Goal: Information Seeking & Learning: Learn about a topic

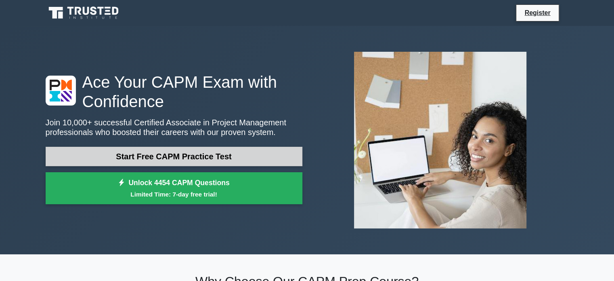
click at [161, 154] on link "Start Free CAPM Practice Test" at bounding box center [174, 156] width 257 height 19
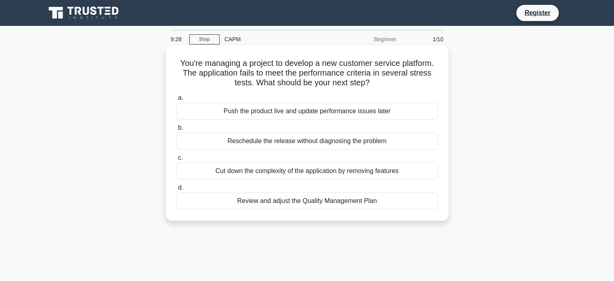
click at [317, 203] on div "Review and adjust the Quality Management Plan" at bounding box center [307, 200] width 262 height 17
click at [176, 190] on input "d. Review and adjust the Quality Management Plan" at bounding box center [176, 187] width 0 height 5
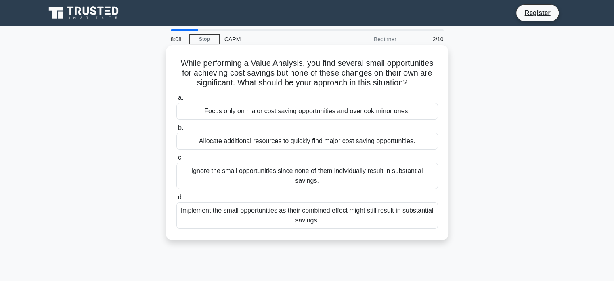
click at [320, 213] on div "Implement the small opportunities as their combined effect might still result i…" at bounding box center [307, 215] width 262 height 27
click at [176, 200] on input "d. Implement the small opportunities as their combined effect might still resul…" at bounding box center [176, 197] width 0 height 5
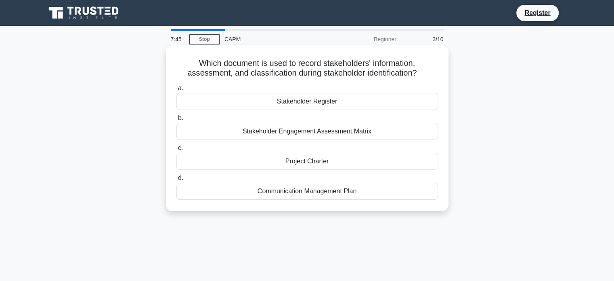
click at [311, 103] on div "Stakeholder Register" at bounding box center [307, 101] width 262 height 17
click at [176, 91] on input "a. Stakeholder Register" at bounding box center [176, 88] width 0 height 5
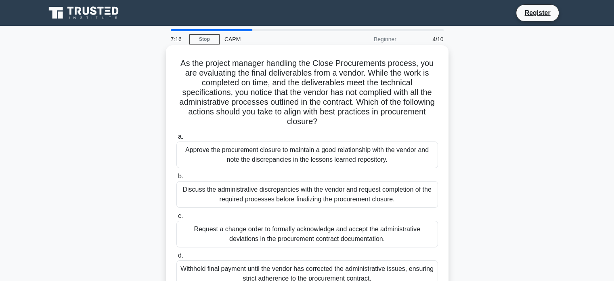
scroll to position [40, 0]
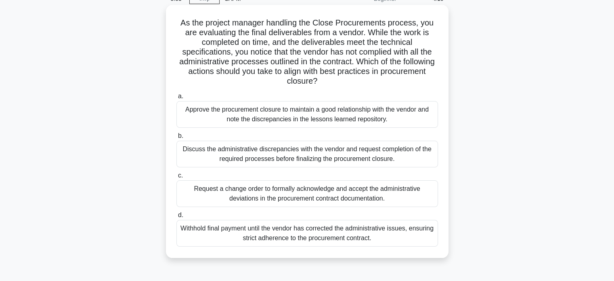
click at [294, 234] on div "Withhold final payment until the vendor has corrected the administrative issues…" at bounding box center [307, 233] width 262 height 27
click at [176, 218] on input "d. Withhold final payment until the vendor has corrected the administrative iss…" at bounding box center [176, 214] width 0 height 5
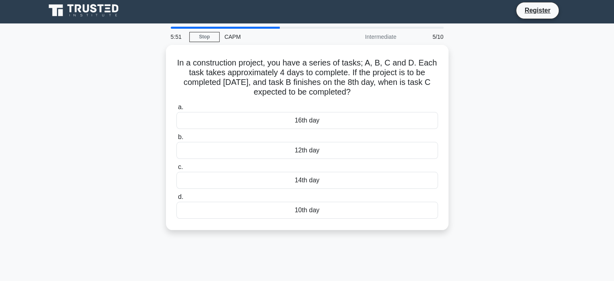
scroll to position [0, 0]
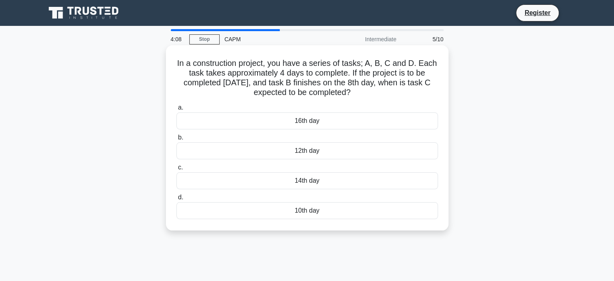
click at [310, 121] on div "16th day" at bounding box center [307, 120] width 262 height 17
click at [176, 110] on input "a. 16th day" at bounding box center [176, 107] width 0 height 5
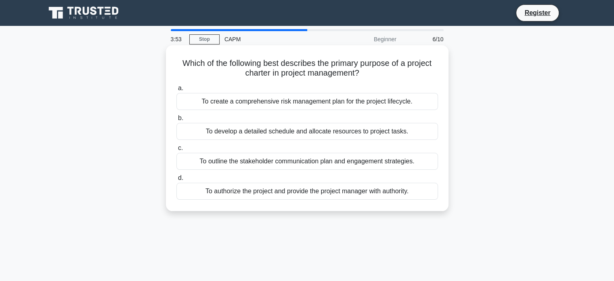
click at [272, 192] on div "To authorize the project and provide the project manager with authority." at bounding box center [307, 190] width 262 height 17
click at [176, 180] on input "d. To authorize the project and provide the project manager with authority." at bounding box center [176, 177] width 0 height 5
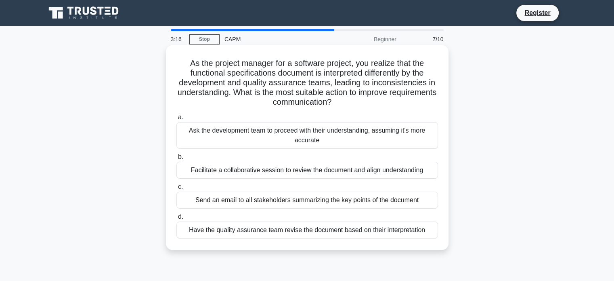
click at [293, 170] on div "Facilitate a collaborative session to review the document and align understandi…" at bounding box center [307, 169] width 262 height 17
click at [176, 159] on input "b. Facilitate a collaborative session to review the document and align understa…" at bounding box center [176, 156] width 0 height 5
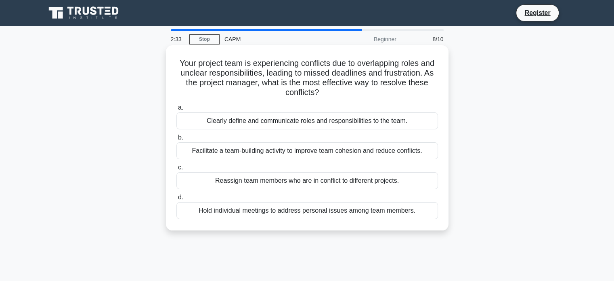
click at [312, 121] on div "Clearly define and communicate roles and responsibilities to the team." at bounding box center [307, 120] width 262 height 17
click at [176, 110] on input "a. Clearly define and communicate roles and responsibilities to the team." at bounding box center [176, 107] width 0 height 5
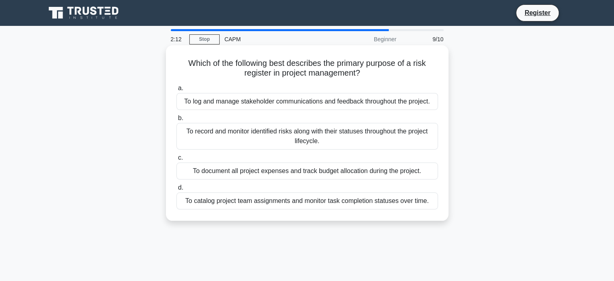
click at [327, 136] on div "To record and monitor identified risks along with their statuses throughout the…" at bounding box center [307, 136] width 262 height 27
click at [176, 121] on input "b. To record and monitor identified risks along with their statuses throughout …" at bounding box center [176, 117] width 0 height 5
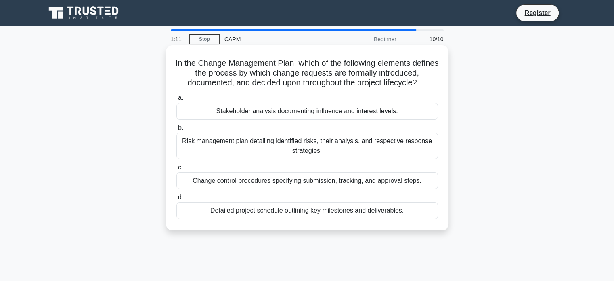
click at [302, 181] on div "Change control procedures specifying submission, tracking, and approval steps." at bounding box center [307, 180] width 262 height 17
click at [176, 170] on input "c. Change control procedures specifying submission, tracking, and approval step…" at bounding box center [176, 167] width 0 height 5
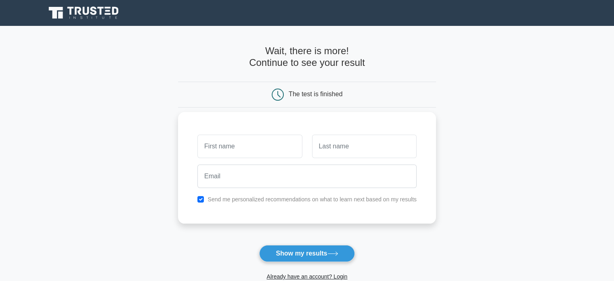
click at [254, 147] on input "text" at bounding box center [249, 145] width 105 height 23
type input "Humphrey"
click at [334, 146] on input "text" at bounding box center [364, 145] width 105 height 23
type input "Okello"
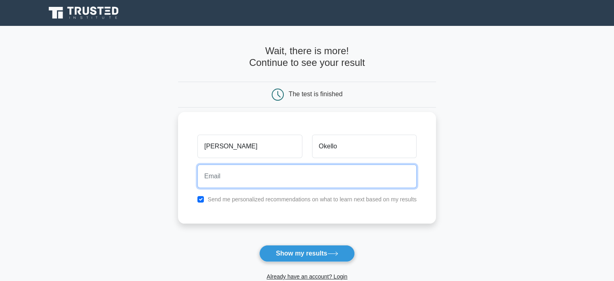
click at [313, 176] on input "email" at bounding box center [306, 175] width 219 height 23
type input "okellohumphrey@gmail.com"
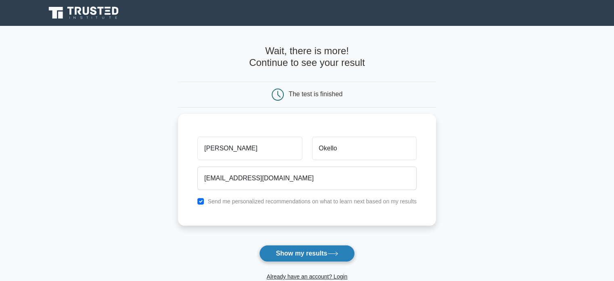
click at [333, 251] on icon at bounding box center [332, 253] width 11 height 4
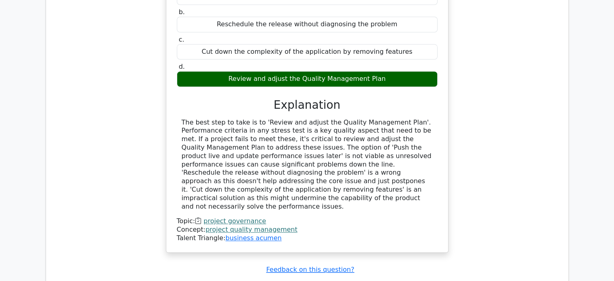
scroll to position [929, 0]
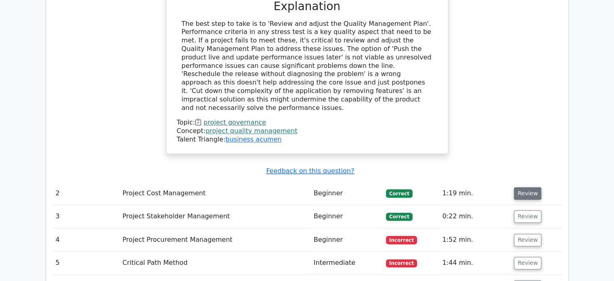
click at [520, 187] on button "Review" at bounding box center [527, 193] width 27 height 13
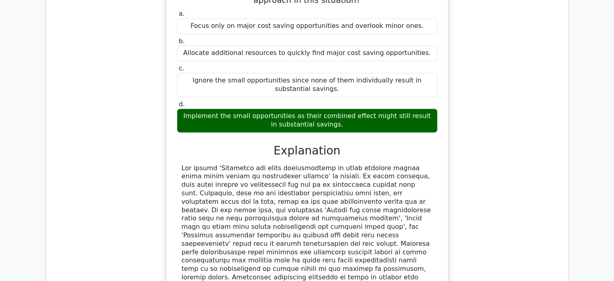
scroll to position [1292, 0]
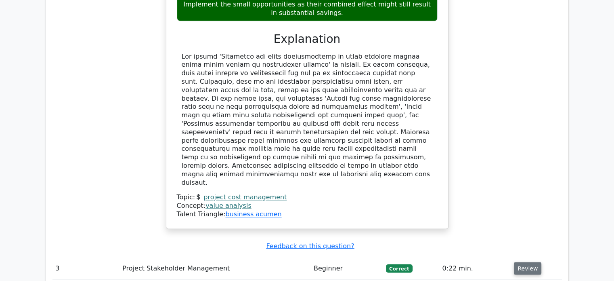
click at [526, 262] on button "Review" at bounding box center [527, 268] width 27 height 13
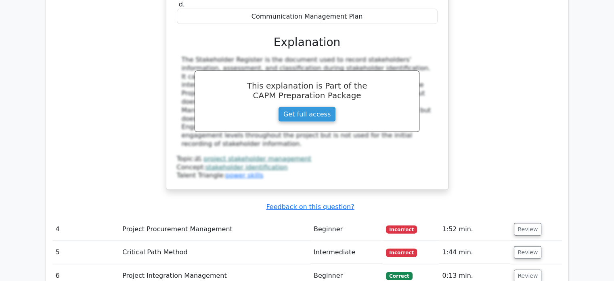
scroll to position [1696, 0]
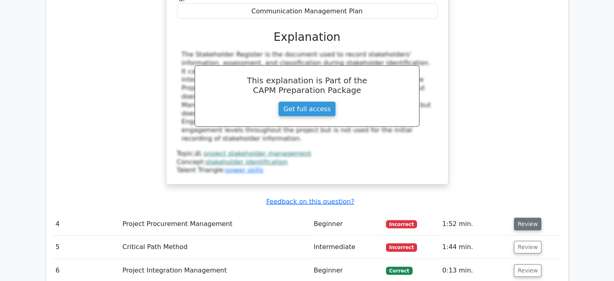
click at [521, 218] on button "Review" at bounding box center [527, 224] width 27 height 13
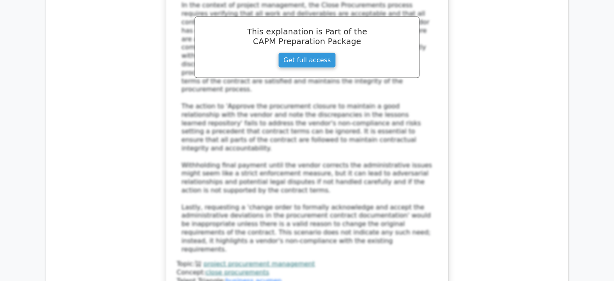
scroll to position [2261, 0]
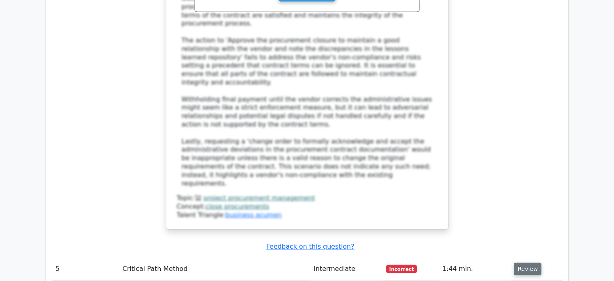
click at [526, 262] on button "Review" at bounding box center [527, 268] width 27 height 13
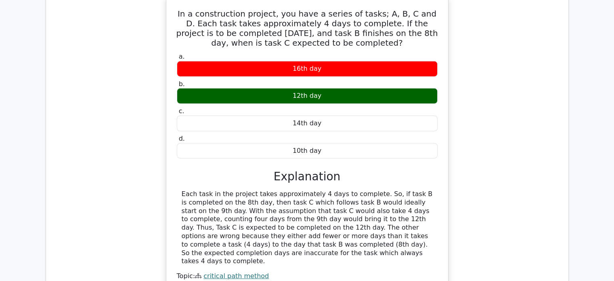
scroll to position [2624, 0]
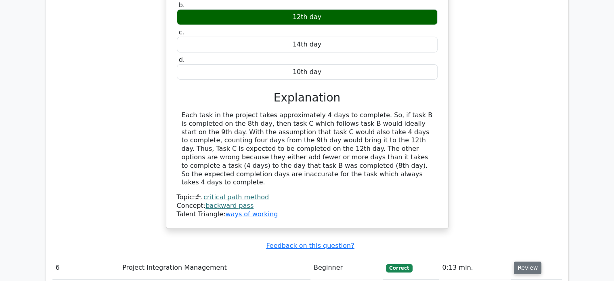
click at [519, 261] on button "Review" at bounding box center [527, 267] width 27 height 13
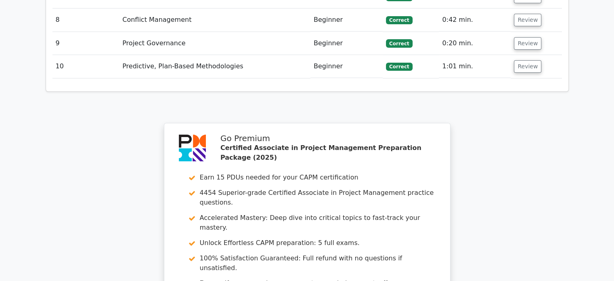
scroll to position [3230, 0]
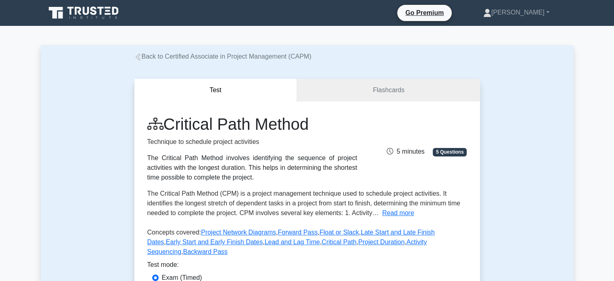
scroll to position [40, 0]
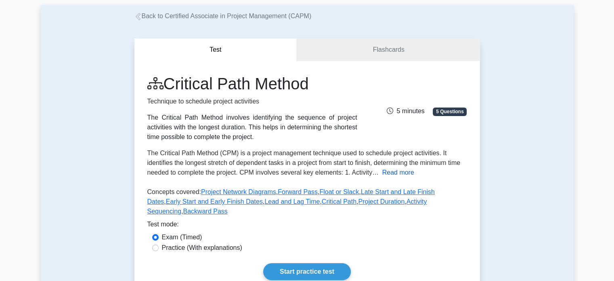
click at [386, 172] on button "Read more" at bounding box center [398, 173] width 32 height 10
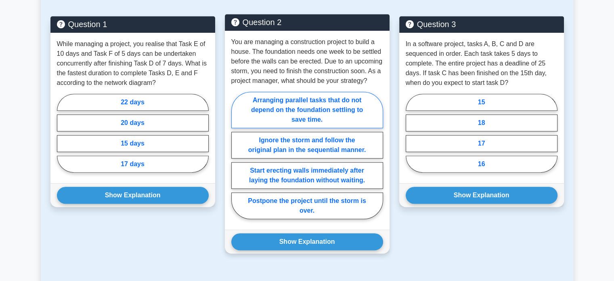
scroll to position [484, 0]
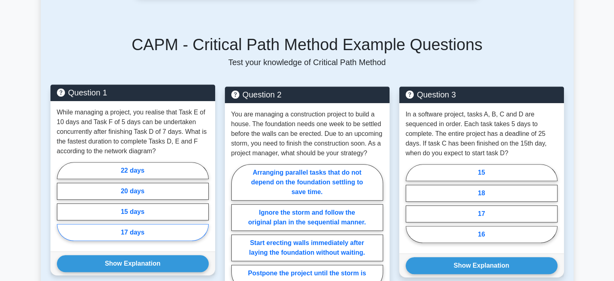
click at [134, 224] on label "17 days" at bounding box center [133, 232] width 152 height 17
click at [62, 206] on input "17 days" at bounding box center [59, 203] width 5 height 5
radio input "true"
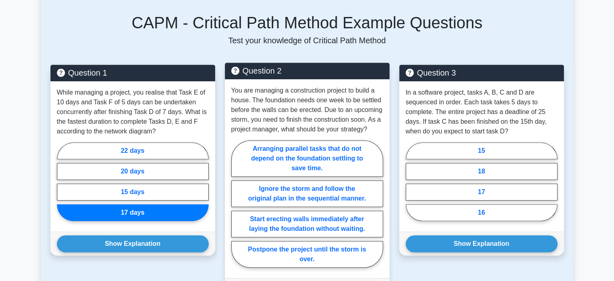
scroll to position [525, 0]
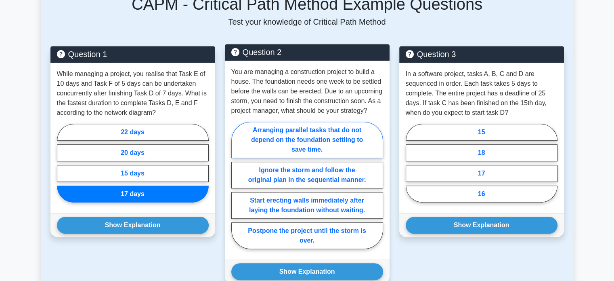
click at [313, 122] on label "Arranging parallel tasks that do not depend on the foundation settling to save …" at bounding box center [307, 140] width 152 height 36
click at [237, 185] on input "Arranging parallel tasks that do not depend on the foundation settling to save …" at bounding box center [233, 187] width 5 height 5
radio input "true"
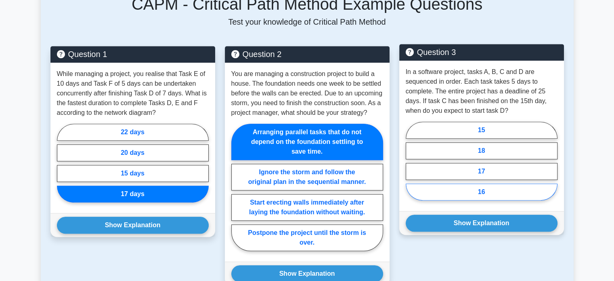
click at [476, 183] on label "16" at bounding box center [482, 191] width 152 height 17
click at [411, 166] on input "16" at bounding box center [408, 163] width 5 height 5
radio input "true"
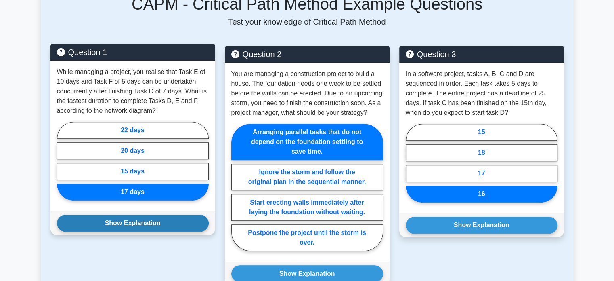
click at [149, 214] on button "Show Explanation" at bounding box center [133, 222] width 152 height 17
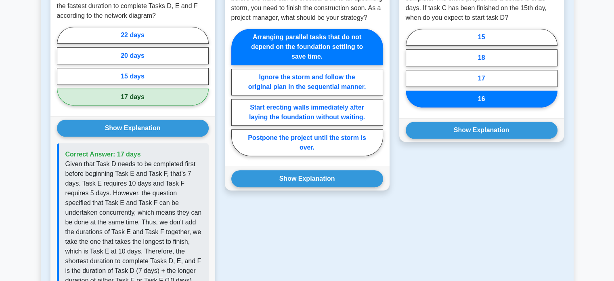
scroll to position [686, 0]
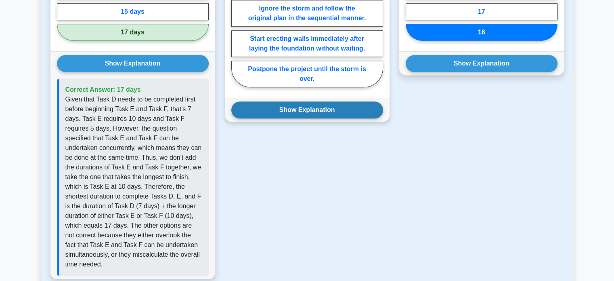
click at [312, 101] on button "Show Explanation" at bounding box center [307, 109] width 152 height 17
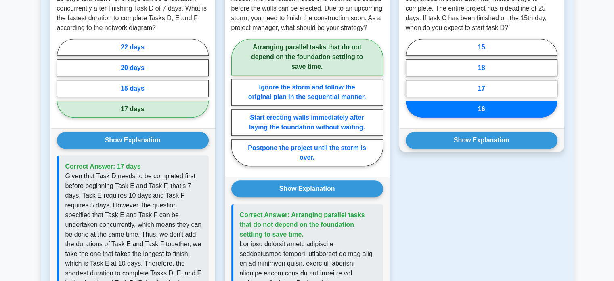
scroll to position [606, 0]
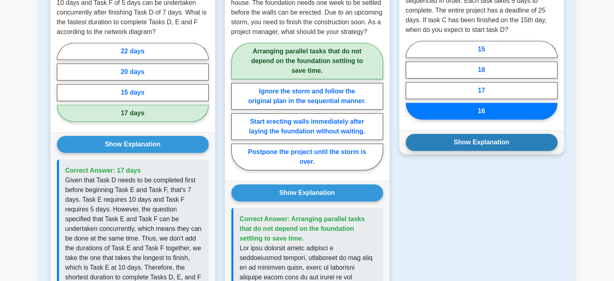
click at [465, 134] on button "Show Explanation" at bounding box center [482, 142] width 152 height 17
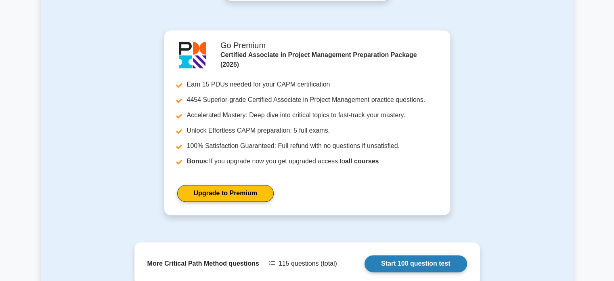
scroll to position [1203, 0]
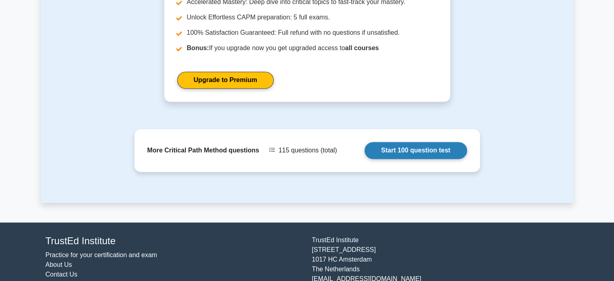
click at [414, 142] on link "Start 100 question test" at bounding box center [416, 150] width 103 height 17
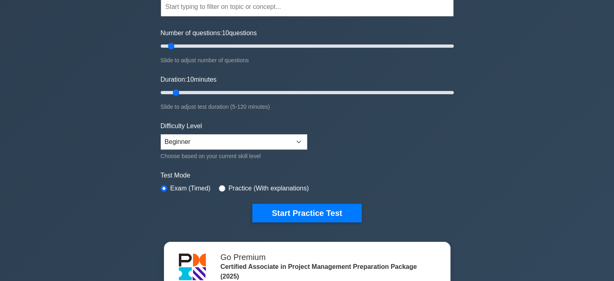
scroll to position [121, 0]
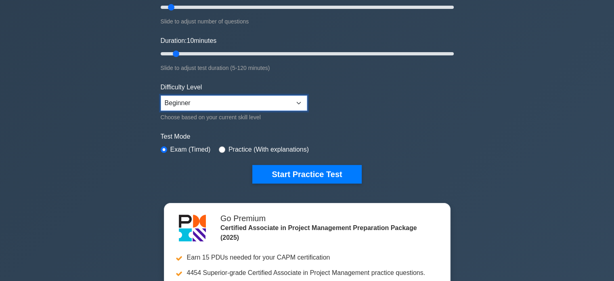
click at [296, 100] on select "Beginner Intermediate Expert" at bounding box center [234, 102] width 147 height 15
click at [378, 99] on form "Topics Project Scope Management Project Time Management Project Cost Management…" at bounding box center [307, 58] width 293 height 249
click at [275, 103] on select "Beginner Intermediate Expert" at bounding box center [234, 102] width 147 height 15
select select "expert"
click at [161, 95] on select "Beginner Intermediate Expert" at bounding box center [234, 102] width 147 height 15
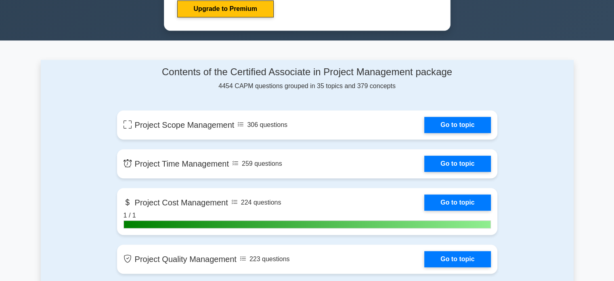
scroll to position [404, 0]
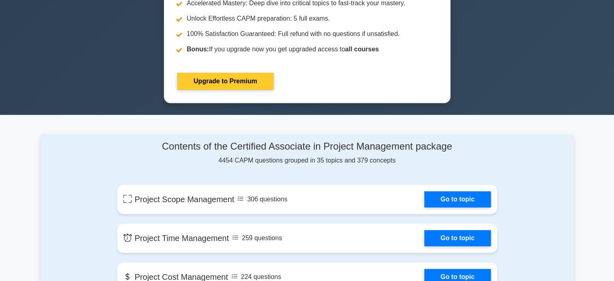
click at [220, 79] on link "Upgrade to Premium" at bounding box center [225, 81] width 96 height 17
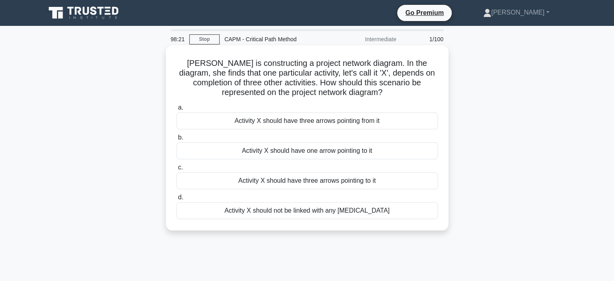
click at [317, 122] on div "Activity X should have three arrows pointing from it" at bounding box center [307, 120] width 262 height 17
click at [176, 110] on input "a. Activity X should have three arrows pointing from it" at bounding box center [176, 107] width 0 height 5
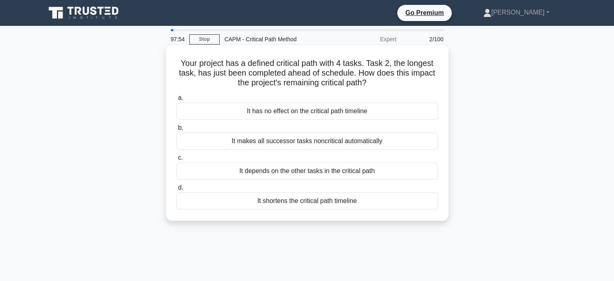
click at [314, 200] on div "It shortens the critical path timeline" at bounding box center [307, 200] width 262 height 17
click at [176, 190] on input "d. It shortens the critical path timeline" at bounding box center [176, 187] width 0 height 5
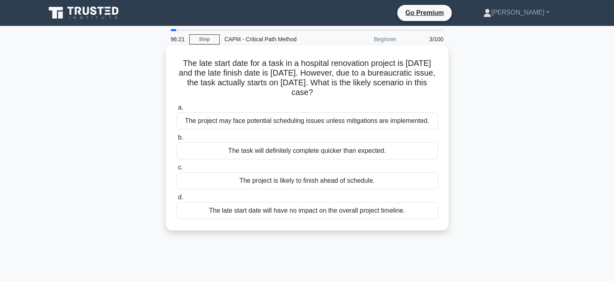
click at [287, 121] on div "The project may face potential scheduling issues unless mitigations are impleme…" at bounding box center [307, 120] width 262 height 17
click at [176, 110] on input "a. The project may face potential scheduling issues unless mitigations are impl…" at bounding box center [176, 107] width 0 height 5
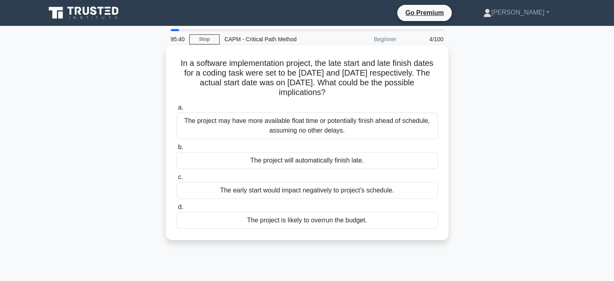
click at [294, 127] on div "The project may have more available float time or potentially finish ahead of s…" at bounding box center [307, 125] width 262 height 27
click at [176, 110] on input "a. The project may have more available float time or potentially finish ahead o…" at bounding box center [176, 107] width 0 height 5
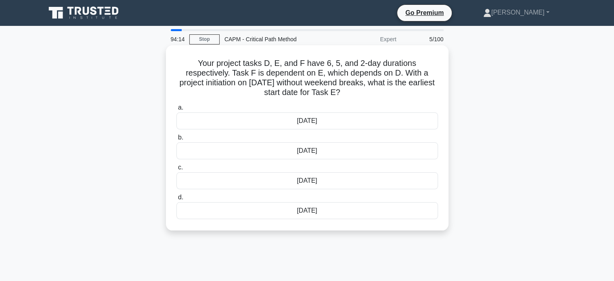
click at [316, 124] on div "7th March" at bounding box center [307, 120] width 262 height 17
click at [176, 110] on input "a. 7th March" at bounding box center [176, 107] width 0 height 5
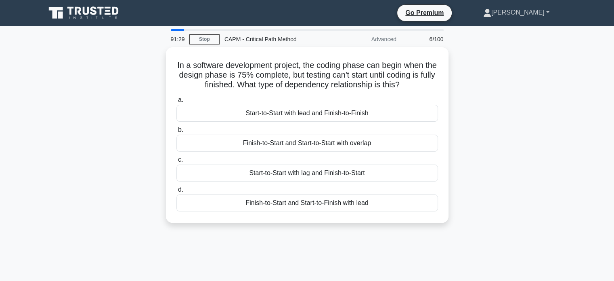
click at [545, 11] on link "[PERSON_NAME]" at bounding box center [516, 12] width 105 height 16
click at [499, 182] on div "In a software development project, the coding phase can begin when the design p…" at bounding box center [307, 139] width 533 height 185
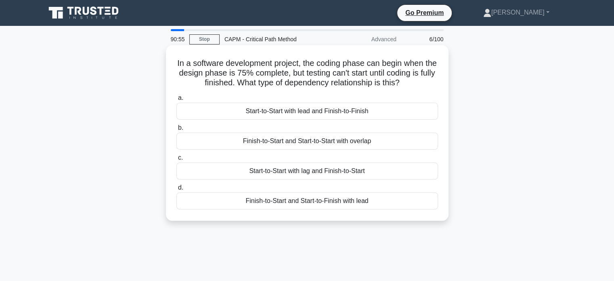
click at [305, 201] on div "Finish-to-Start and Start-to-Finish with lead" at bounding box center [307, 200] width 262 height 17
click at [176, 190] on input "d. Finish-to-Start and Start-to-Finish with lead" at bounding box center [176, 187] width 0 height 5
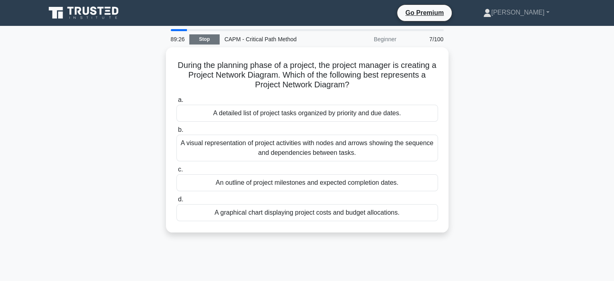
click at [205, 38] on link "Stop" at bounding box center [204, 39] width 30 height 10
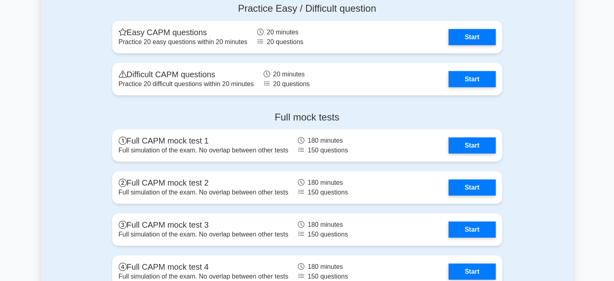
scroll to position [2261, 0]
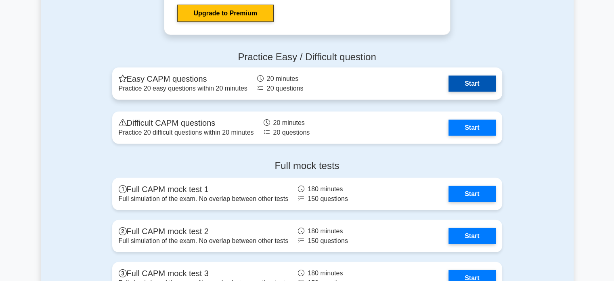
click at [475, 82] on link "Start" at bounding box center [472, 83] width 47 height 16
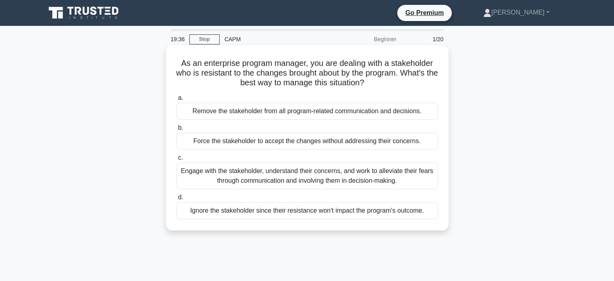
click at [307, 177] on div "Engage with the stakeholder, understand their concerns, and work to alleviate t…" at bounding box center [307, 175] width 262 height 27
click at [176, 160] on input "c. Engage with the stakeholder, understand their concerns, and work to alleviat…" at bounding box center [176, 157] width 0 height 5
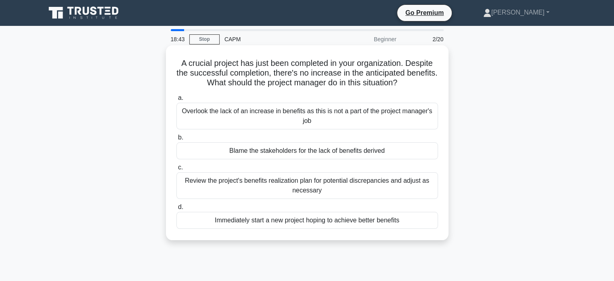
click at [317, 185] on div "Review the project's benefits realization plan for potential discrepancies and …" at bounding box center [307, 185] width 262 height 27
click at [176, 170] on input "c. Review the project's benefits realization plan for potential discrepancies a…" at bounding box center [176, 167] width 0 height 5
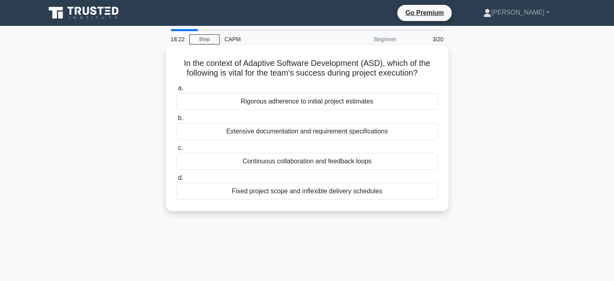
click at [314, 161] on div "Continuous collaboration and feedback loops" at bounding box center [307, 161] width 262 height 17
click at [176, 151] on input "c. Continuous collaboration and feedback loops" at bounding box center [176, 147] width 0 height 5
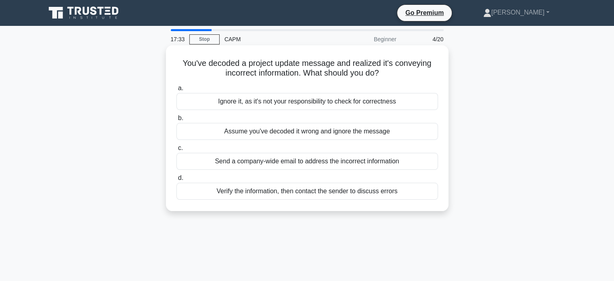
click at [318, 192] on div "Verify the information, then contact the sender to discuss errors" at bounding box center [307, 190] width 262 height 17
click at [176, 180] on input "d. Verify the information, then contact the sender to discuss errors" at bounding box center [176, 177] width 0 height 5
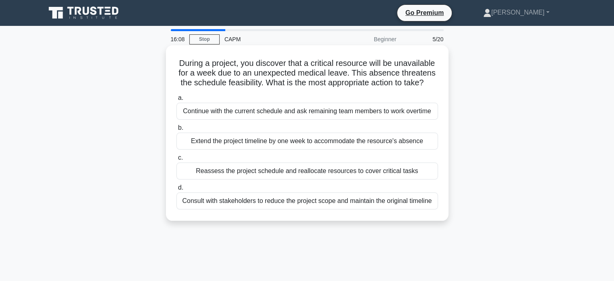
click at [280, 174] on div "Reassess the project schedule and reallocate resources to cover critical tasks" at bounding box center [307, 170] width 262 height 17
click at [176, 160] on input "c. Reassess the project schedule and reallocate resources to cover critical tas…" at bounding box center [176, 157] width 0 height 5
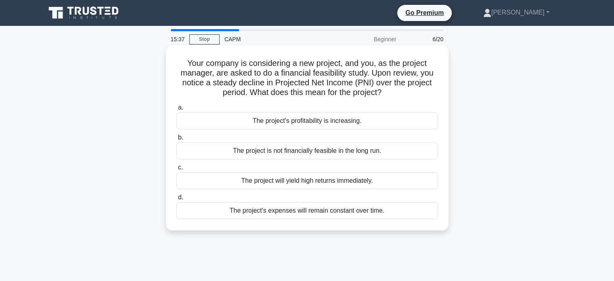
click at [303, 149] on div "The project is not financially feasible in the long run." at bounding box center [307, 150] width 262 height 17
click at [176, 140] on input "b. The project is not financially feasible in the long run." at bounding box center [176, 137] width 0 height 5
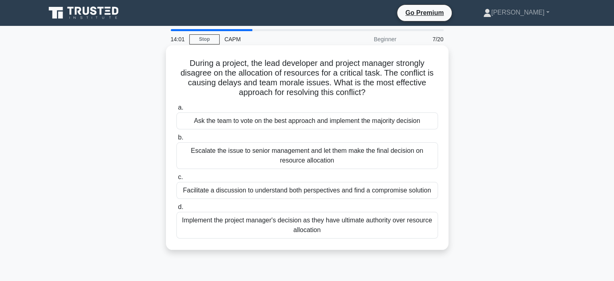
click at [308, 193] on div "Facilitate a discussion to understand both perspectives and find a compromise s…" at bounding box center [307, 190] width 262 height 17
click at [176, 180] on input "c. Facilitate a discussion to understand both perspectives and find a compromis…" at bounding box center [176, 176] width 0 height 5
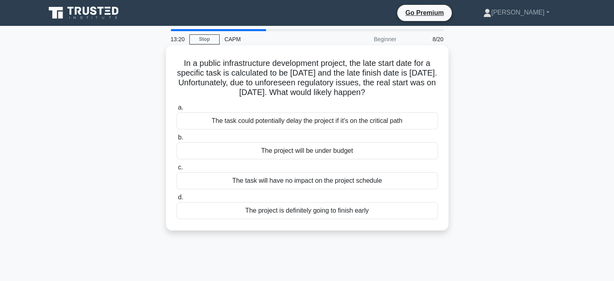
click at [306, 214] on div "The project is definitely going to finish early" at bounding box center [307, 210] width 262 height 17
click at [176, 200] on input "d. The project is definitely going to finish early" at bounding box center [176, 197] width 0 height 5
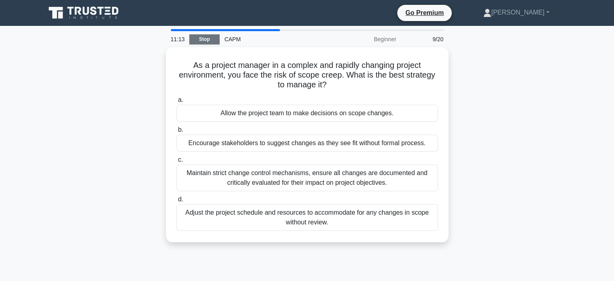
click at [208, 39] on link "Stop" at bounding box center [204, 39] width 30 height 10
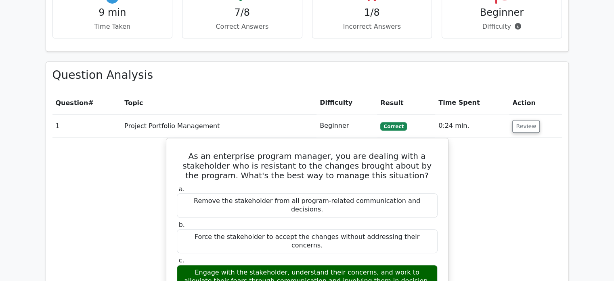
scroll to position [565, 0]
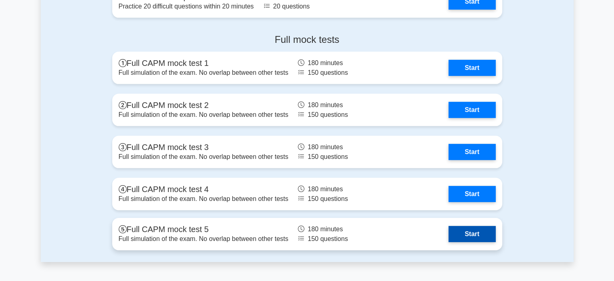
scroll to position [2488, 0]
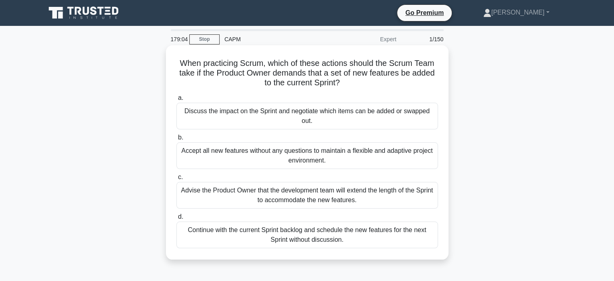
click at [283, 118] on div "Discuss the impact on the Sprint and negotiate which items can be added or swap…" at bounding box center [307, 116] width 262 height 27
click at [176, 101] on input "a. Discuss the impact on the Sprint and negotiate which items can be added or s…" at bounding box center [176, 97] width 0 height 5
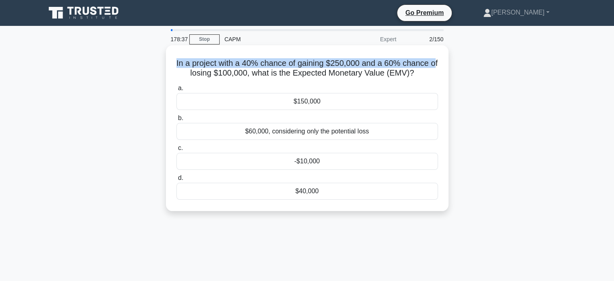
drag, startPoint x: 179, startPoint y: 66, endPoint x: 189, endPoint y: 69, distance: 10.2
click at [189, 69] on h5 "In a project with a 40% chance of gaining $250,000 and a 60% chance of losing $…" at bounding box center [307, 68] width 263 height 20
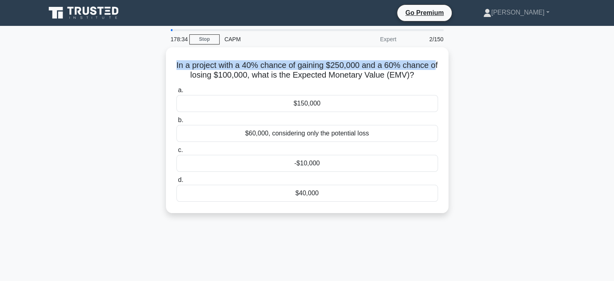
click at [468, 70] on div "In a project with a 40% chance of gaining $250,000 and a 60% chance of losing $…" at bounding box center [307, 134] width 533 height 175
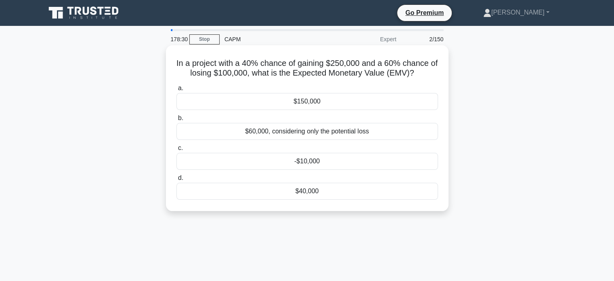
drag, startPoint x: 179, startPoint y: 64, endPoint x: 427, endPoint y: 71, distance: 247.6
click at [427, 71] on h5 "In a project with a 40% chance of gaining $250,000 and a 60% chance of losing $…" at bounding box center [307, 68] width 263 height 20
copy h5 "In a project with a 40% chance of gaining $250,000 and a 60% chance of losing $…"
click at [310, 192] on div "$40,000" at bounding box center [307, 190] width 262 height 17
click at [176, 180] on input "d. $40,000" at bounding box center [176, 177] width 0 height 5
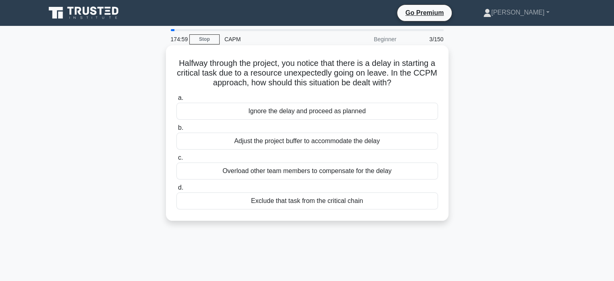
click at [310, 143] on div "Adjust the project buffer to accommodate the delay" at bounding box center [307, 140] width 262 height 17
click at [176, 130] on input "b. Adjust the project buffer to accommodate the delay" at bounding box center [176, 127] width 0 height 5
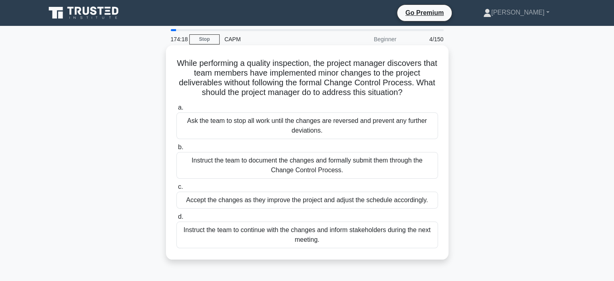
click at [284, 166] on div "Instruct the team to document the changes and formally submit them through the …" at bounding box center [307, 165] width 262 height 27
click at [176, 150] on input "b. Instruct the team to document the changes and formally submit them through t…" at bounding box center [176, 147] width 0 height 5
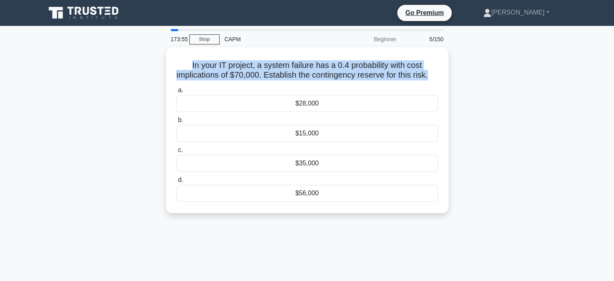
drag, startPoint x: 188, startPoint y: 62, endPoint x: 454, endPoint y: 70, distance: 265.8
click at [454, 70] on div "In your IT project, a system failure has a 0.4 probability with cost implicatio…" at bounding box center [307, 134] width 533 height 175
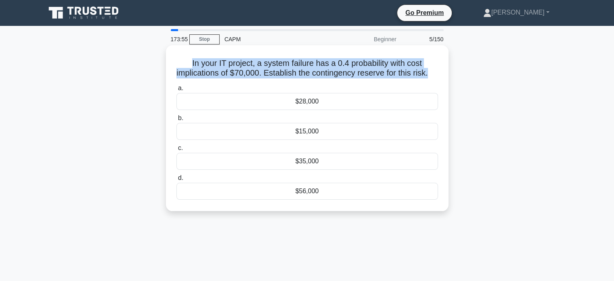
copy h5 "In your IT project, a system failure has a 0.4 probability with cost implicatio…"
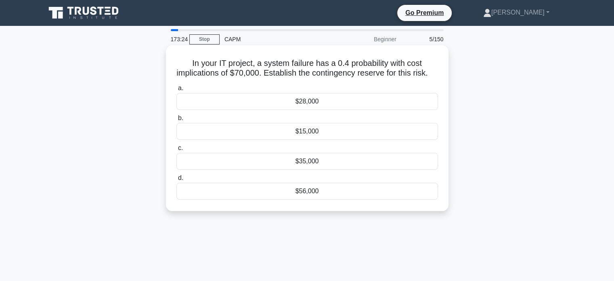
drag, startPoint x: 349, startPoint y: 234, endPoint x: 331, endPoint y: 189, distance: 49.0
click at [348, 232] on div "173:24 Stop CAPM Beginner 5/150 In your IT project, a system failure has a 0.4 …" at bounding box center [307, 231] width 533 height 404
click at [312, 110] on div "$28,000" at bounding box center [307, 101] width 262 height 17
click at [176, 91] on input "a. $28,000" at bounding box center [176, 88] width 0 height 5
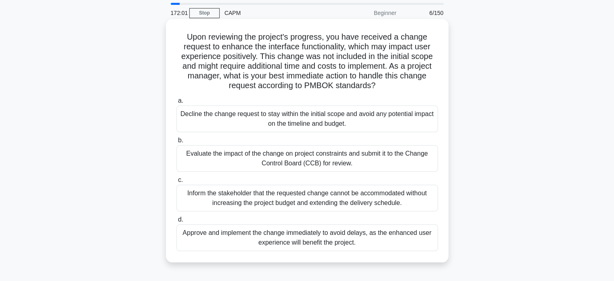
scroll to position [40, 0]
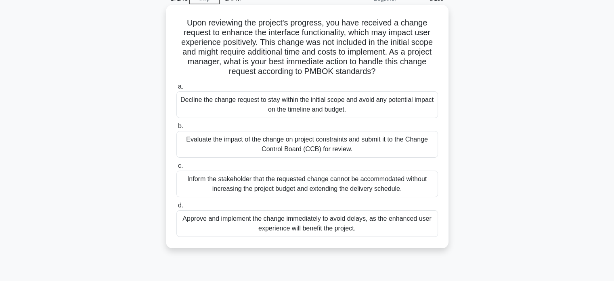
click at [321, 140] on div "Evaluate the impact of the change on project constraints and submit it to the C…" at bounding box center [307, 144] width 262 height 27
click at [176, 129] on input "b. Evaluate the impact of the change on project constraints and submit it to th…" at bounding box center [176, 126] width 0 height 5
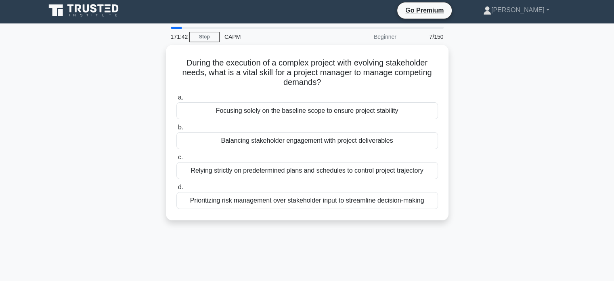
scroll to position [0, 0]
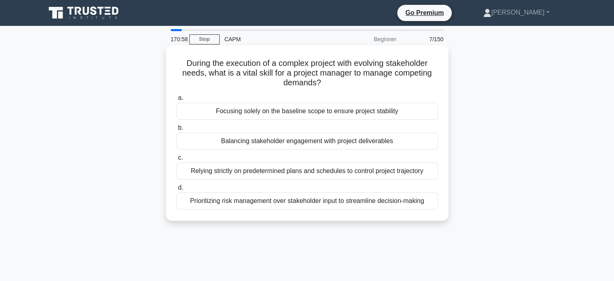
click at [303, 140] on div "Balancing stakeholder engagement with project deliverables" at bounding box center [307, 140] width 262 height 17
click at [176, 130] on input "b. Balancing stakeholder engagement with project deliverables" at bounding box center [176, 127] width 0 height 5
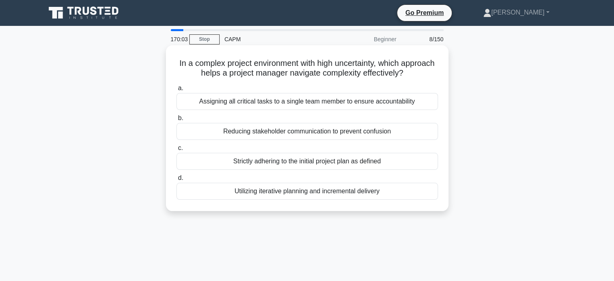
click at [319, 192] on div "Utilizing iterative planning and incremental delivery" at bounding box center [307, 190] width 262 height 17
click at [176, 180] on input "d. Utilizing iterative planning and incremental delivery" at bounding box center [176, 177] width 0 height 5
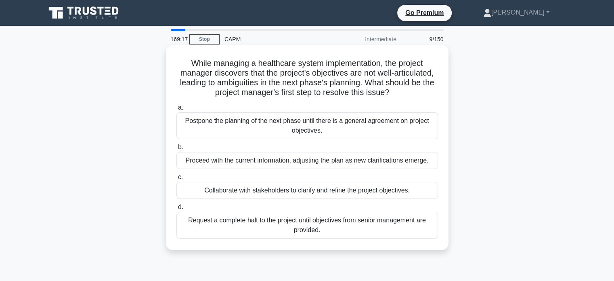
click at [317, 188] on div "Collaborate with stakeholders to clarify and refine the project objectives." at bounding box center [307, 190] width 262 height 17
click at [176, 180] on input "c. Collaborate with stakeholders to clarify and refine the project objectives." at bounding box center [176, 176] width 0 height 5
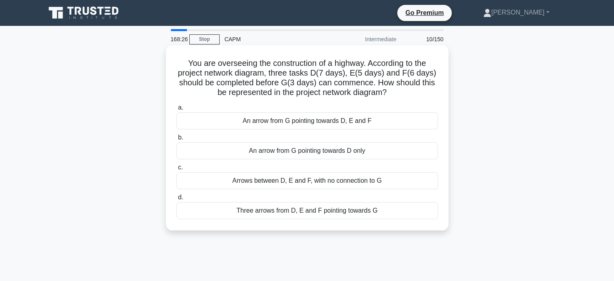
click at [317, 207] on div "Three arrows from D, E and F pointing towards G" at bounding box center [307, 210] width 262 height 17
click at [176, 200] on input "d. Three arrows from D, E and F pointing towards G" at bounding box center [176, 197] width 0 height 5
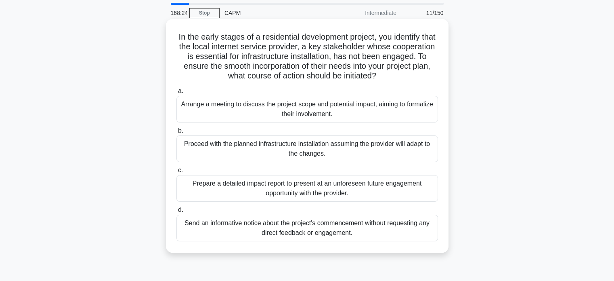
scroll to position [40, 0]
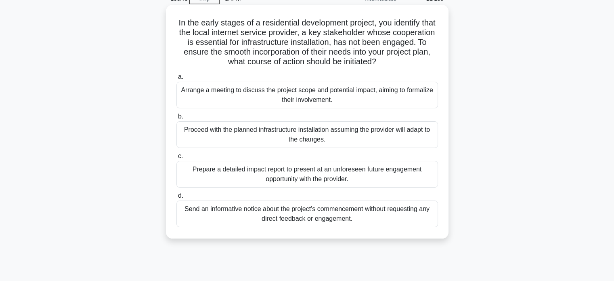
click at [349, 98] on div "Arrange a meeting to discuss the project scope and potential impact, aiming to …" at bounding box center [307, 95] width 262 height 27
click at [176, 80] on input "a. Arrange a meeting to discuss the project scope and potential impact, aiming …" at bounding box center [176, 76] width 0 height 5
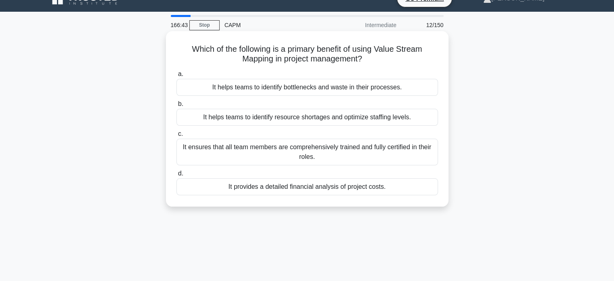
scroll to position [0, 0]
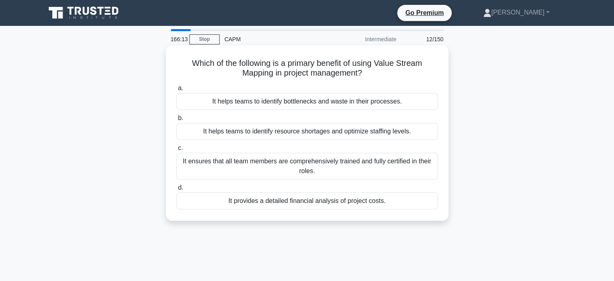
click at [324, 134] on div "It helps teams to identify resource shortages and optimize staffing levels." at bounding box center [307, 131] width 262 height 17
click at [176, 121] on input "b. It helps teams to identify resource shortages and optimize staffing levels." at bounding box center [176, 117] width 0 height 5
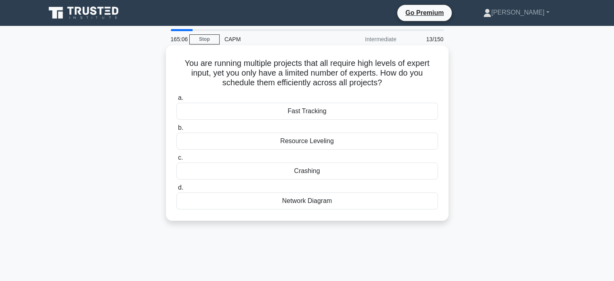
drag, startPoint x: 178, startPoint y: 65, endPoint x: 389, endPoint y: 88, distance: 212.7
click at [389, 88] on h5 "You are running multiple projects that all require high levels of expert input,…" at bounding box center [307, 73] width 263 height 30
copy h5 "You are running multiple projects that all require high levels of expert input,…"
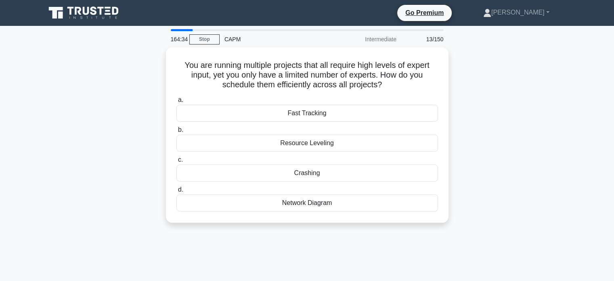
click at [498, 135] on div "You are running multiple projects that all require high levels of expert input,…" at bounding box center [307, 139] width 533 height 185
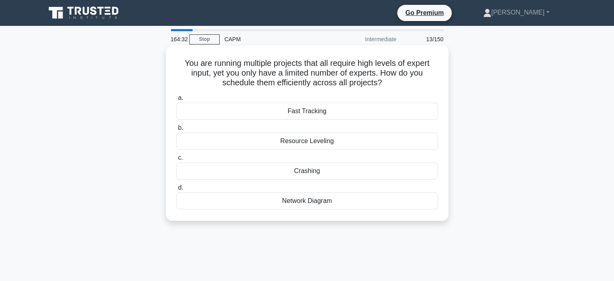
click at [308, 140] on div "Resource Leveling" at bounding box center [307, 140] width 262 height 17
click at [176, 130] on input "b. Resource Leveling" at bounding box center [176, 127] width 0 height 5
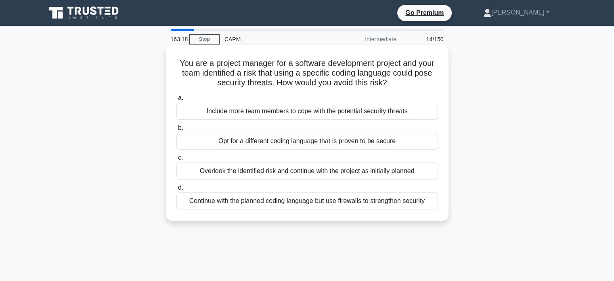
click at [316, 140] on div "Opt for a different coding language that is proven to be secure" at bounding box center [307, 140] width 262 height 17
click at [176, 130] on input "b. Opt for a different coding language that is proven to be secure" at bounding box center [176, 127] width 0 height 5
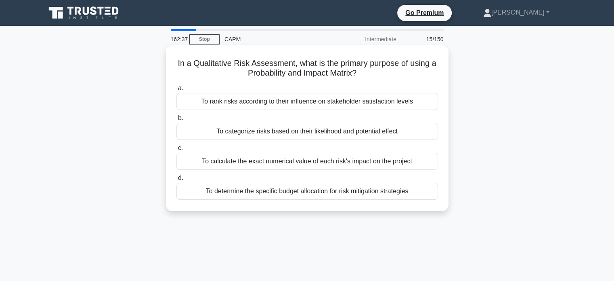
click at [317, 134] on div "To categorize risks based on their likelihood and potential effect" at bounding box center [307, 131] width 262 height 17
click at [176, 121] on input "b. To categorize risks based on their likelihood and potential effect" at bounding box center [176, 117] width 0 height 5
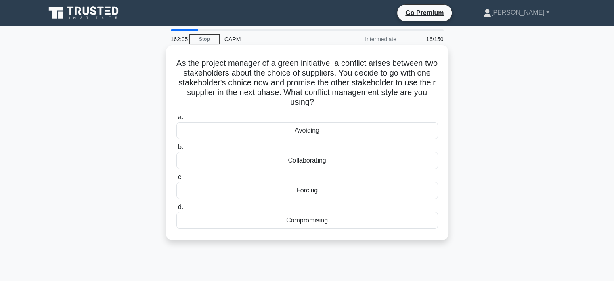
click at [238, 121] on label "a. Avoiding" at bounding box center [307, 125] width 262 height 27
click at [176, 120] on input "a. Avoiding" at bounding box center [176, 117] width 0 height 5
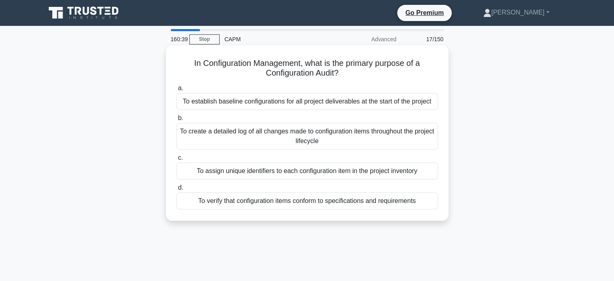
click at [346, 192] on div "To verify that configuration items conform to specifications and requirements" at bounding box center [307, 200] width 262 height 17
click at [176, 190] on input "d. To verify that configuration items conform to specifications and requirements" at bounding box center [176, 187] width 0 height 5
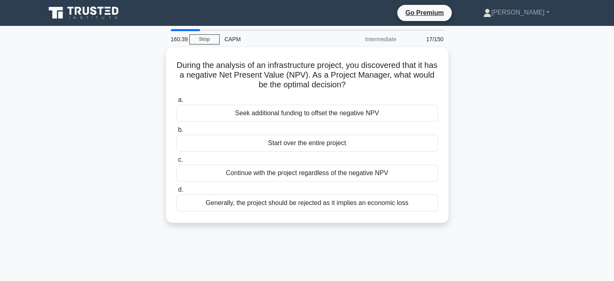
click at [346, 200] on div "Generally, the project should be rejected as it implies an economic loss" at bounding box center [307, 202] width 262 height 17
click at [176, 192] on input "d. Generally, the project should be rejected as it implies an economic loss" at bounding box center [176, 189] width 0 height 5
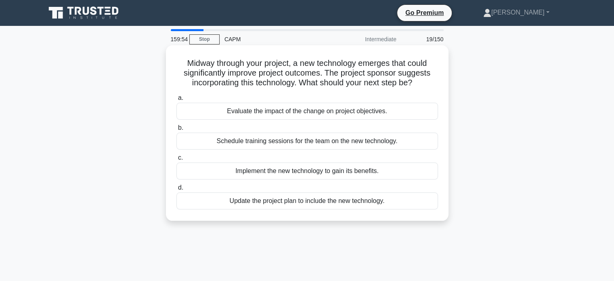
click at [309, 176] on div "Implement the new technology to gain its benefits." at bounding box center [307, 170] width 262 height 17
click at [176, 160] on input "c. Implement the new technology to gain its benefits." at bounding box center [176, 157] width 0 height 5
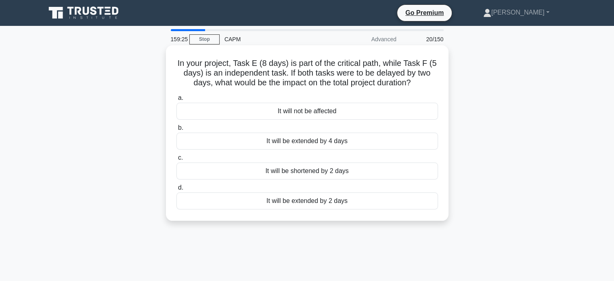
click at [324, 199] on div "It will be extended by 2 days" at bounding box center [307, 200] width 262 height 17
click at [176, 190] on input "d. It will be extended by 2 days" at bounding box center [176, 187] width 0 height 5
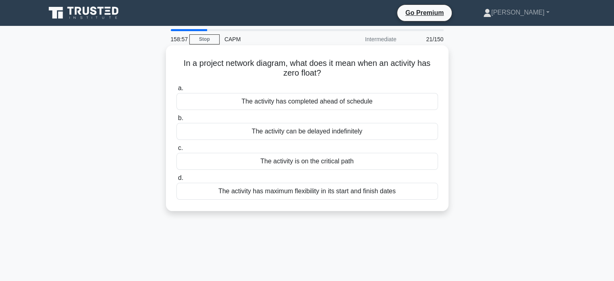
click at [311, 160] on div "The activity is on the critical path" at bounding box center [307, 161] width 262 height 17
click at [176, 151] on input "c. The activity is on the critical path" at bounding box center [176, 147] width 0 height 5
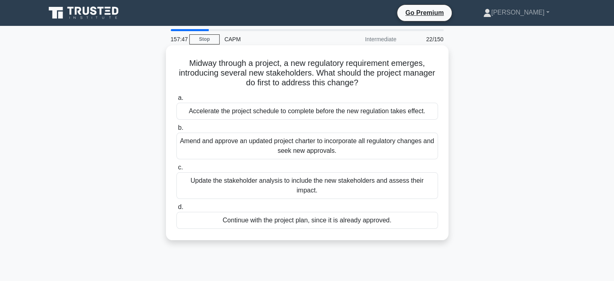
click at [272, 183] on div "Update the stakeholder analysis to include the new stakeholders and assess thei…" at bounding box center [307, 185] width 262 height 27
click at [176, 170] on input "c. Update the stakeholder analysis to include the new stakeholders and assess t…" at bounding box center [176, 167] width 0 height 5
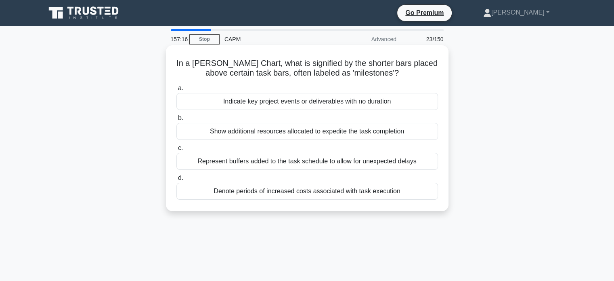
click at [295, 103] on div "Indicate key project events or deliverables with no duration" at bounding box center [307, 101] width 262 height 17
click at [176, 91] on input "a. Indicate key project events or deliverables with no duration" at bounding box center [176, 88] width 0 height 5
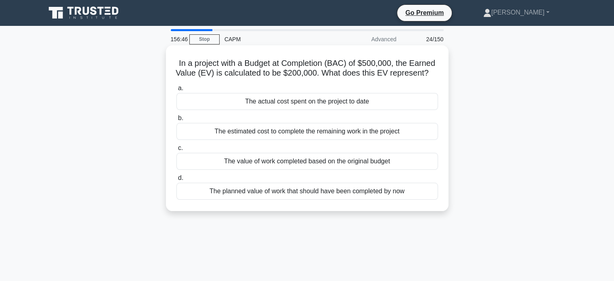
click at [301, 170] on div "The value of work completed based on the original budget" at bounding box center [307, 161] width 262 height 17
click at [176, 151] on input "c. The value of work completed based on the original budget" at bounding box center [176, 147] width 0 height 5
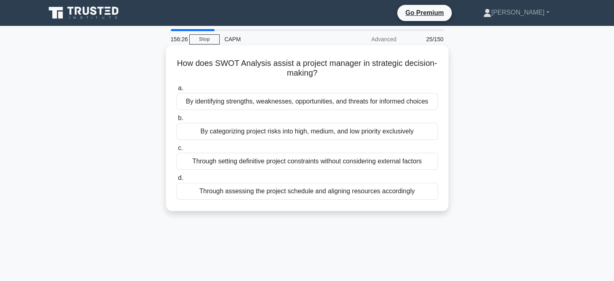
click at [294, 102] on div "By identifying strengths, weaknesses, opportunities, and threats for informed c…" at bounding box center [307, 101] width 262 height 17
click at [176, 91] on input "a. By identifying strengths, weaknesses, opportunities, and threats for informe…" at bounding box center [176, 88] width 0 height 5
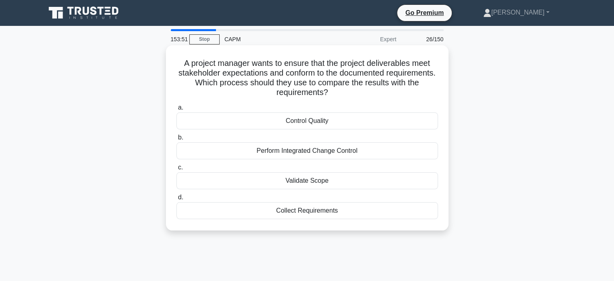
click at [314, 180] on div "Validate Scope" at bounding box center [307, 180] width 262 height 17
click at [176, 170] on input "c. Validate Scope" at bounding box center [176, 167] width 0 height 5
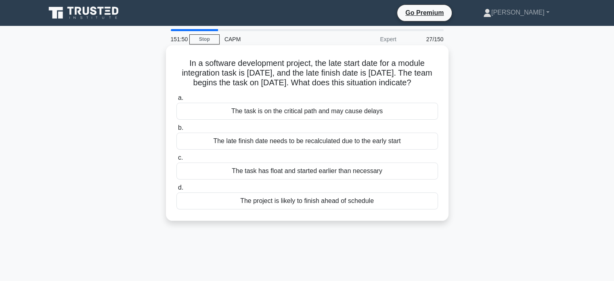
click at [302, 113] on div "The task is on the critical path and may cause delays" at bounding box center [307, 111] width 262 height 17
click at [176, 101] on input "a. The task is on the critical path and may cause delays" at bounding box center [176, 97] width 0 height 5
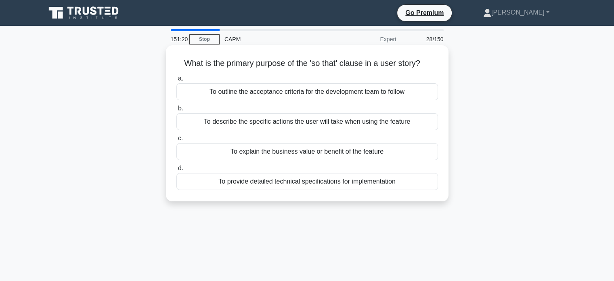
click at [307, 155] on div "To explain the business value or benefit of the feature" at bounding box center [307, 151] width 262 height 17
click at [176, 141] on input "c. To explain the business value or benefit of the feature" at bounding box center [176, 138] width 0 height 5
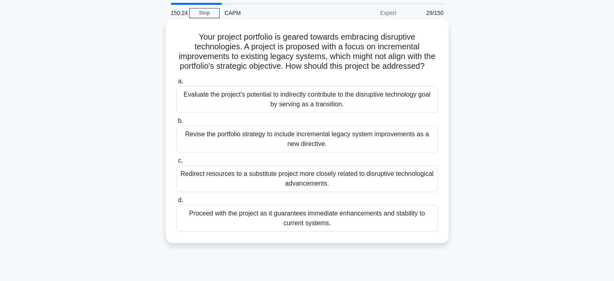
scroll to position [40, 0]
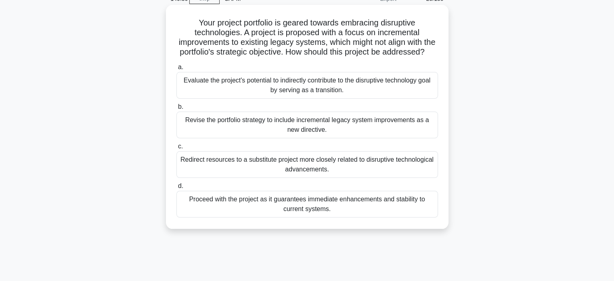
click at [252, 124] on div "Revise the portfolio strategy to include incremental legacy system improvements…" at bounding box center [307, 124] width 262 height 27
click at [176, 109] on input "b. Revise the portfolio strategy to include incremental legacy system improveme…" at bounding box center [176, 106] width 0 height 5
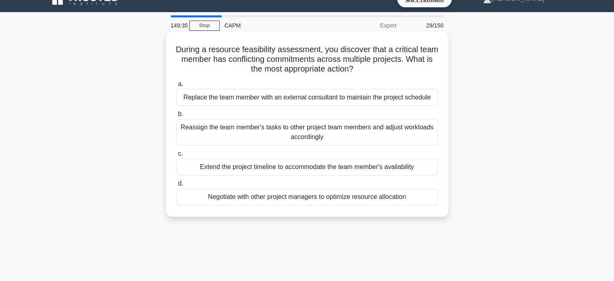
scroll to position [0, 0]
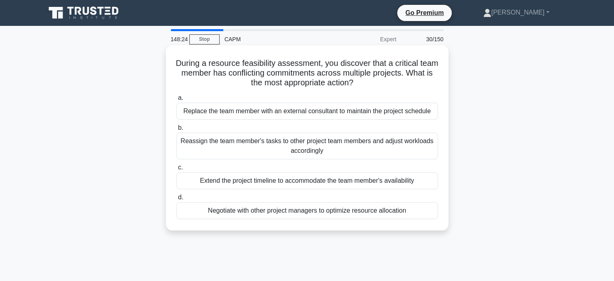
click at [295, 213] on div "Negotiate with other project managers to optimize resource allocation" at bounding box center [307, 210] width 262 height 17
click at [176, 200] on input "d. Negotiate with other project managers to optimize resource allocation" at bounding box center [176, 197] width 0 height 5
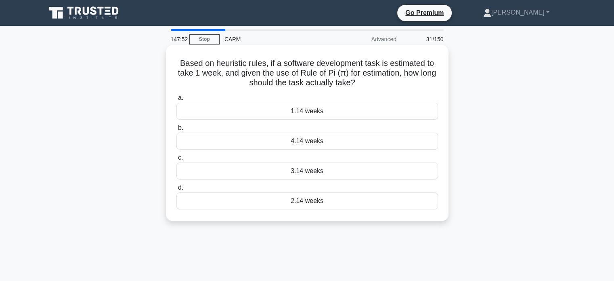
drag, startPoint x: 178, startPoint y: 63, endPoint x: 375, endPoint y: 84, distance: 197.8
click at [375, 84] on h5 "Based on heuristic rules, if a software development task is estimated to take 1…" at bounding box center [307, 73] width 263 height 30
copy h5 "Based on heuristic rules, if a software development task is estimated to take 1…"
click at [307, 171] on div "3.14 weeks" at bounding box center [307, 170] width 262 height 17
click at [176, 160] on input "c. 3.14 weeks" at bounding box center [176, 157] width 0 height 5
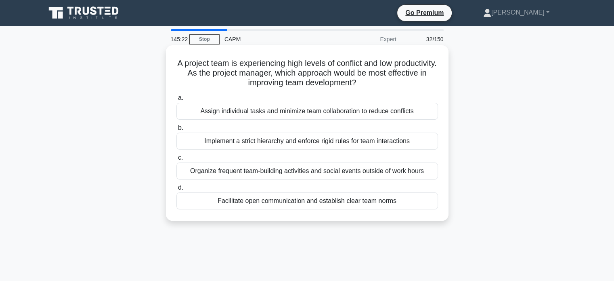
click at [313, 202] on div "Facilitate open communication and establish clear team norms" at bounding box center [307, 200] width 262 height 17
click at [176, 190] on input "d. Facilitate open communication and establish clear team norms" at bounding box center [176, 187] width 0 height 5
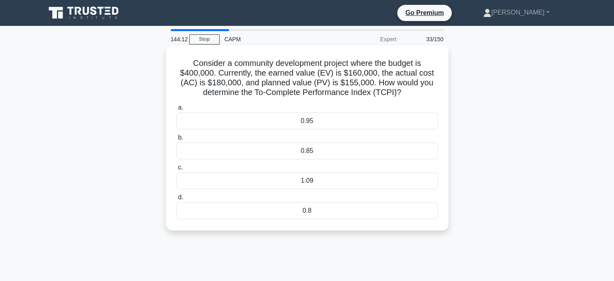
drag, startPoint x: 190, startPoint y: 64, endPoint x: 409, endPoint y: 90, distance: 220.7
click at [409, 90] on h5 "Consider a community development project where the budget is $400,000. Currentl…" at bounding box center [307, 78] width 263 height 40
copy h5 "Consider a community development project where the budget is $400,000. Currentl…"
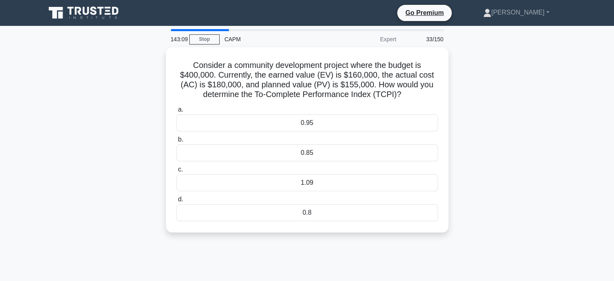
click at [397, 264] on div "143:09 Stop CAPM Expert 33/150 Consider a community development project where t…" at bounding box center [307, 231] width 533 height 404
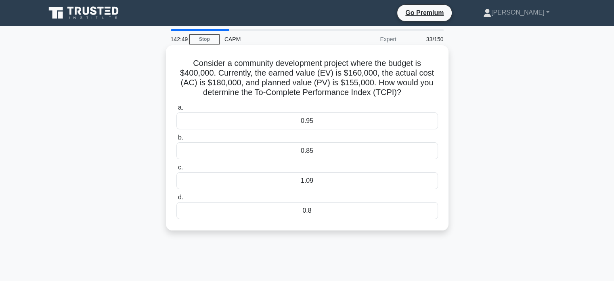
click at [317, 182] on div "1.09" at bounding box center [307, 180] width 262 height 17
click at [176, 170] on input "c. 1.09" at bounding box center [176, 167] width 0 height 5
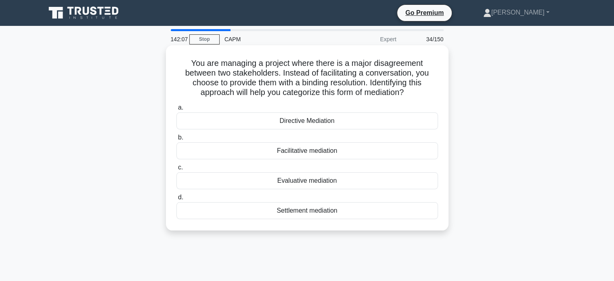
click at [310, 122] on div "Directive Mediation" at bounding box center [307, 120] width 262 height 17
click at [176, 110] on input "a. Directive Mediation" at bounding box center [176, 107] width 0 height 5
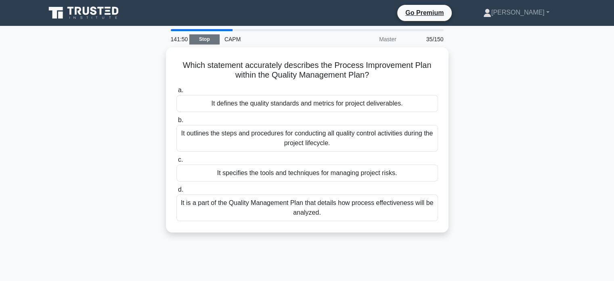
click at [209, 42] on link "Stop" at bounding box center [204, 39] width 30 height 10
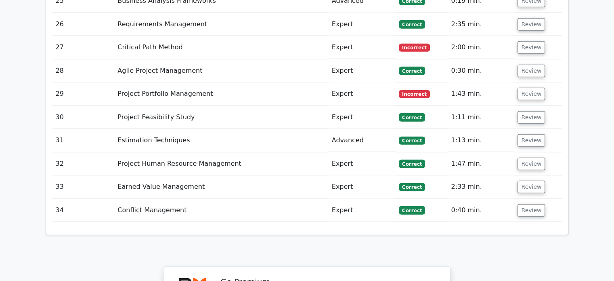
scroll to position [1938, 0]
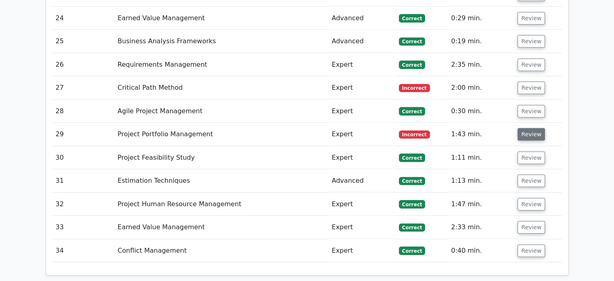
click at [531, 128] on button "Review" at bounding box center [531, 134] width 27 height 13
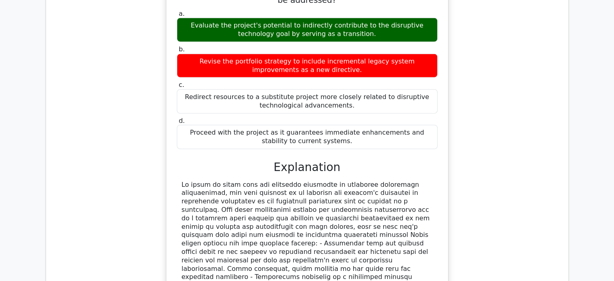
scroll to position [1978, 0]
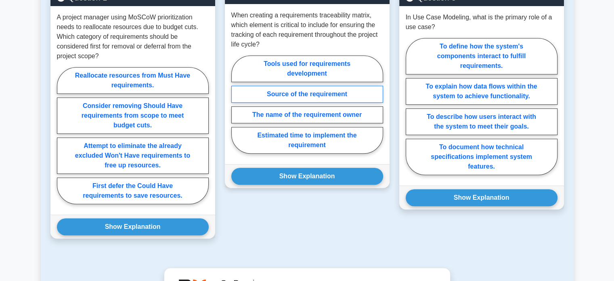
scroll to position [444, 0]
